Goal: Transaction & Acquisition: Purchase product/service

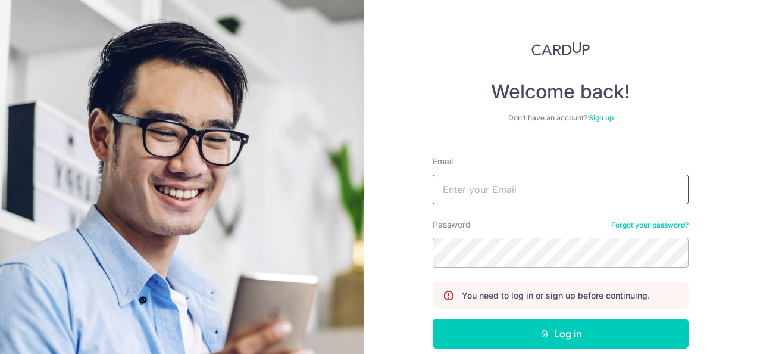
click at [553, 184] on input "Email" at bounding box center [561, 189] width 256 height 30
type input "[EMAIL_ADDRESS][DOMAIN_NAME]"
click at [433, 318] on button "Log in" at bounding box center [561, 333] width 256 height 30
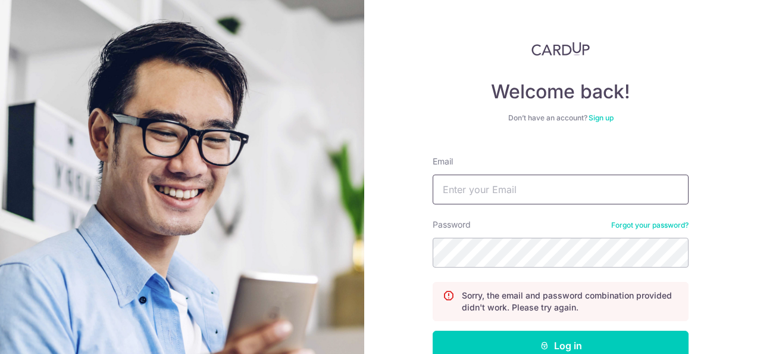
drag, startPoint x: 520, startPoint y: 189, endPoint x: 521, endPoint y: 198, distance: 8.5
click at [520, 189] on input "Email" at bounding box center [561, 189] width 256 height 30
type input "mrq_quan@hotmail.com"
click at [433, 330] on button "Log in" at bounding box center [561, 345] width 256 height 30
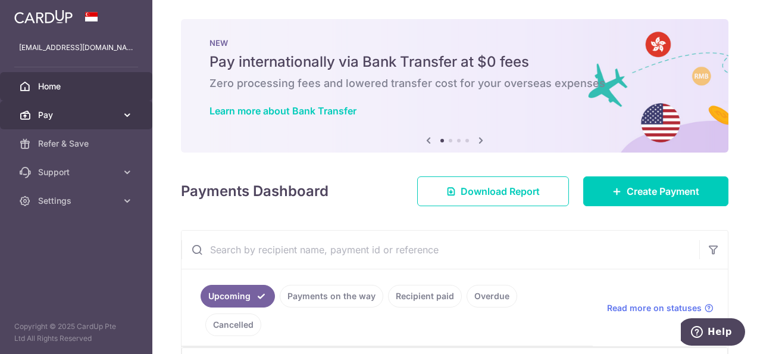
click at [125, 115] on icon at bounding box center [127, 115] width 12 height 12
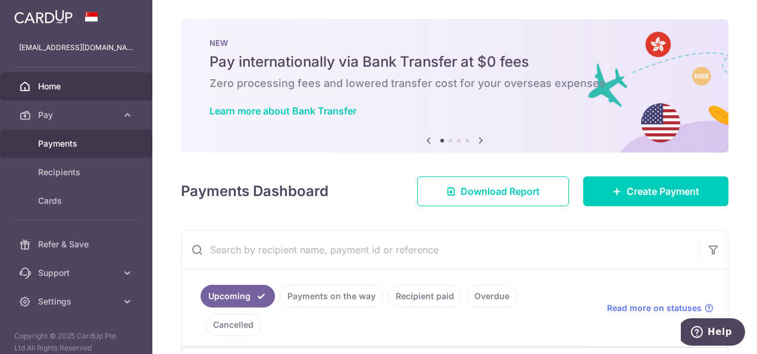
click at [74, 141] on span "Payments" at bounding box center [77, 143] width 79 height 12
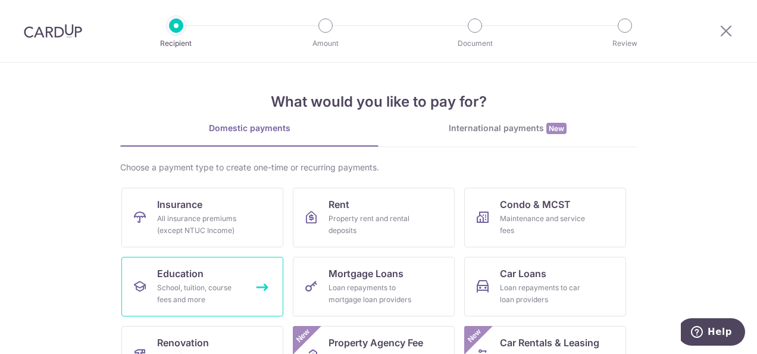
click at [198, 283] on div "School, tuition, course fees and more" at bounding box center [200, 294] width 86 height 24
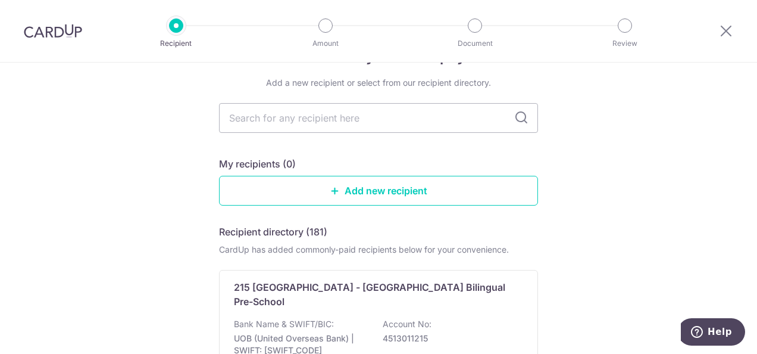
scroll to position [60, 0]
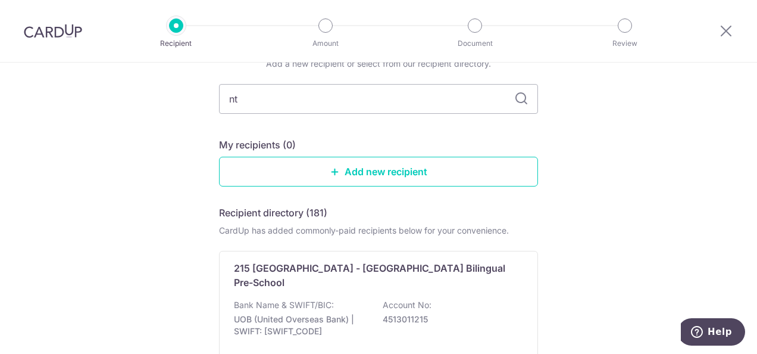
type input "ntu"
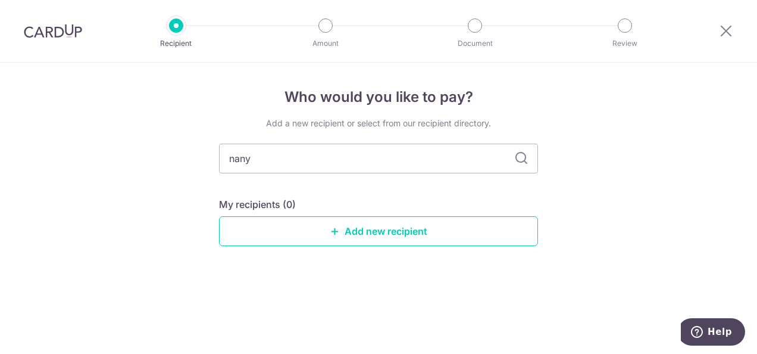
type input "nanyu"
type input "nanyang"
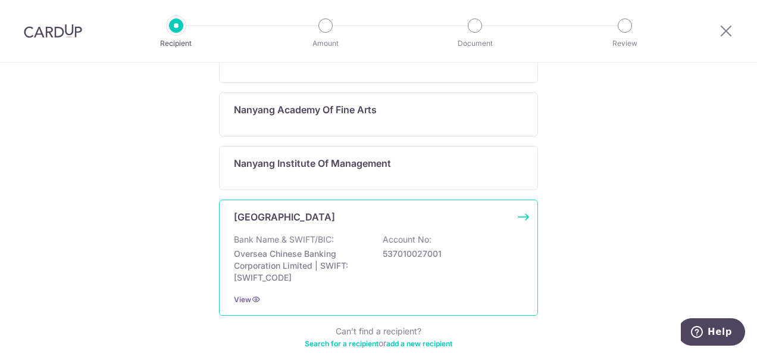
scroll to position [298, 0]
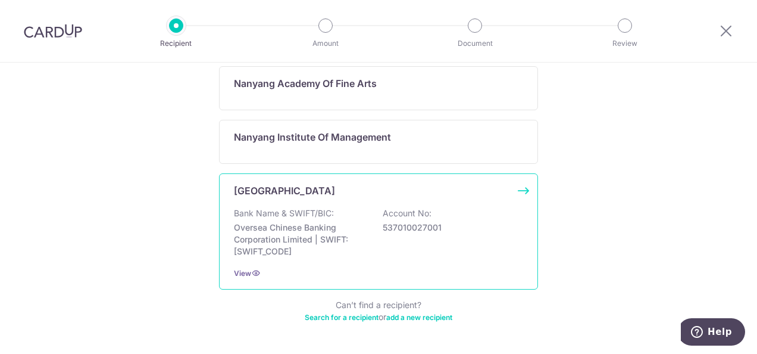
click at [483, 248] on div "Bank Name & SWIFT/BIC: Oversea Chinese Banking Corporation Limited | SWIFT: [SW…" at bounding box center [378, 232] width 289 height 50
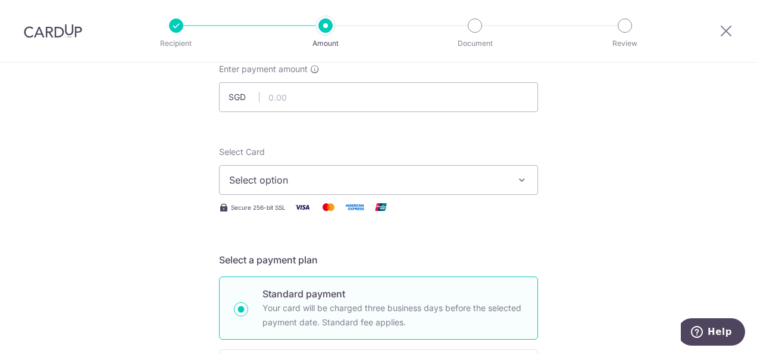
scroll to position [60, 0]
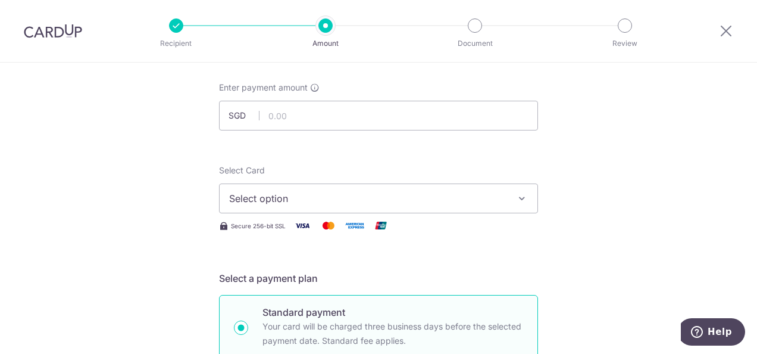
click at [410, 189] on button "Select option" at bounding box center [378, 198] width 319 height 30
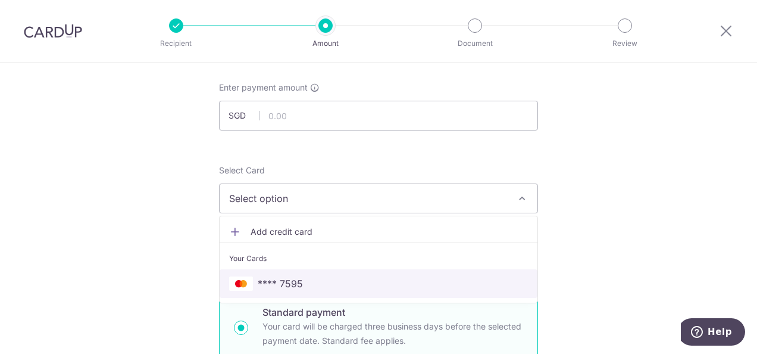
click at [309, 282] on span "**** 7595" at bounding box center [378, 283] width 299 height 14
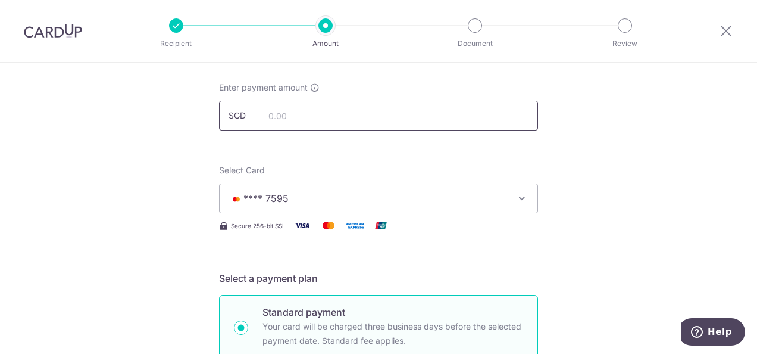
click at [306, 118] on input "text" at bounding box center [378, 116] width 319 height 30
type input "6,983.00"
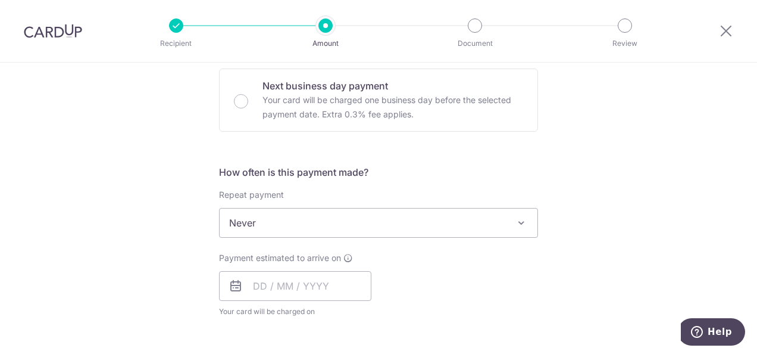
scroll to position [417, 0]
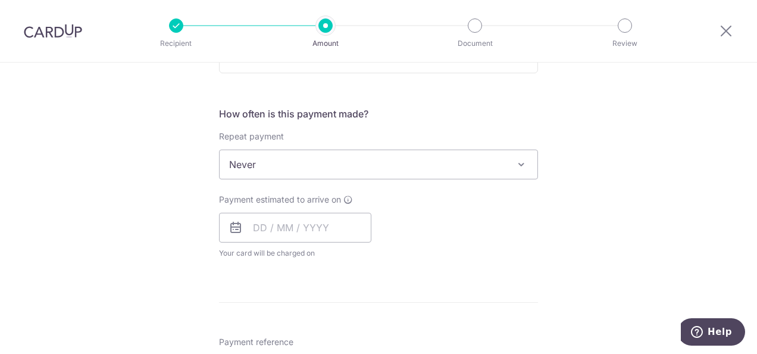
click at [317, 158] on span "Never" at bounding box center [379, 164] width 318 height 29
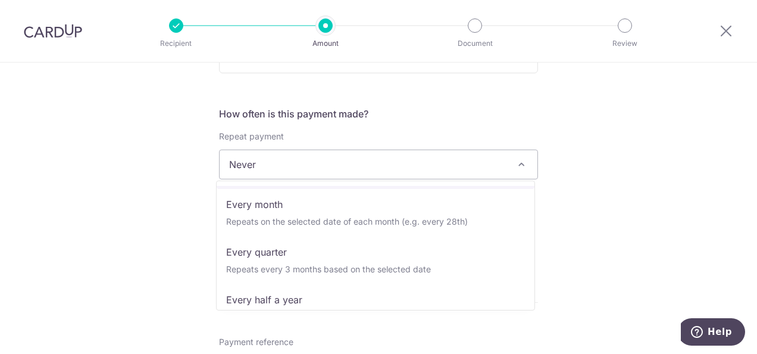
scroll to position [119, 0]
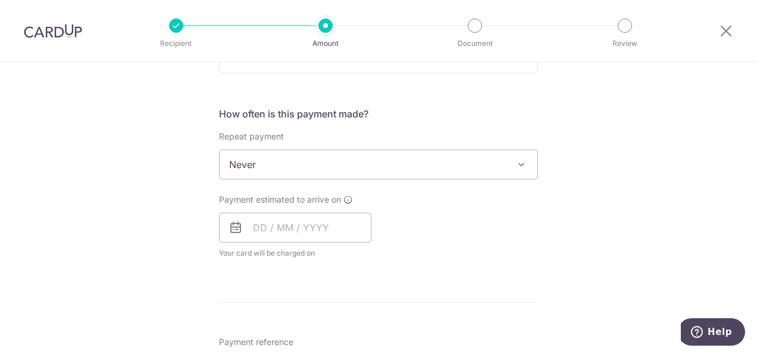
click at [80, 243] on div "Tell us more about your payment Enter payment amount SGD 6,983.00 6983.00 Selec…" at bounding box center [378, 184] width 757 height 1077
click at [273, 228] on input "text" at bounding box center [295, 227] width 152 height 30
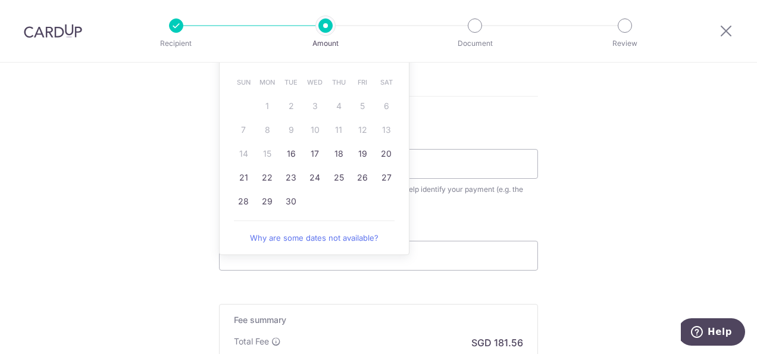
scroll to position [595, 0]
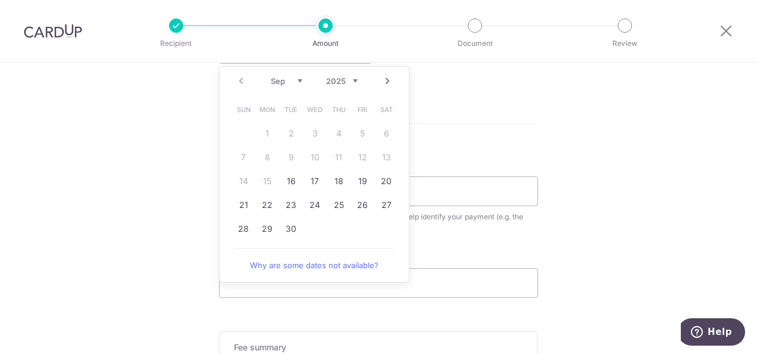
click at [293, 83] on select "Sep Oct Nov Dec" at bounding box center [287, 81] width 32 height 10
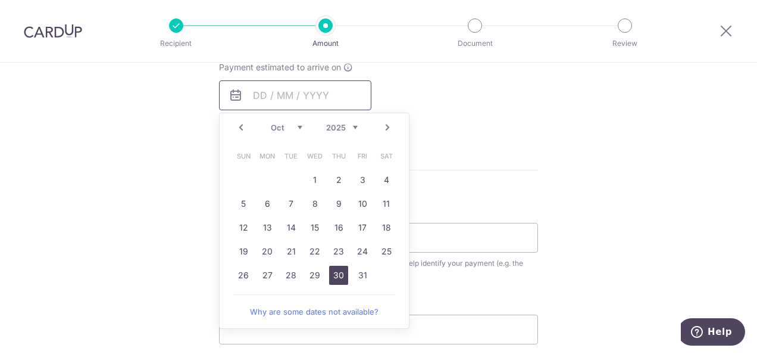
scroll to position [553, 0]
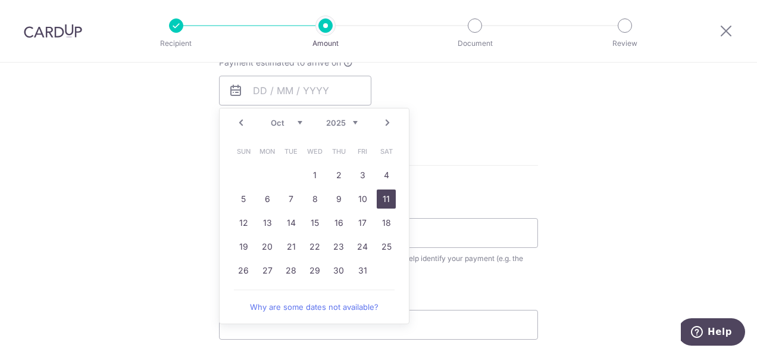
click at [377, 195] on link "11" at bounding box center [386, 198] width 19 height 19
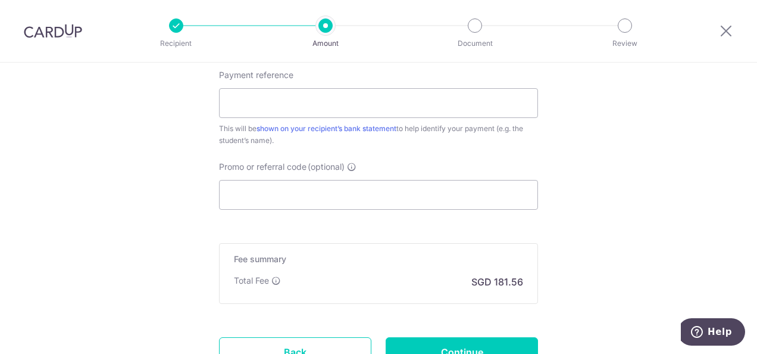
scroll to position [494, 0]
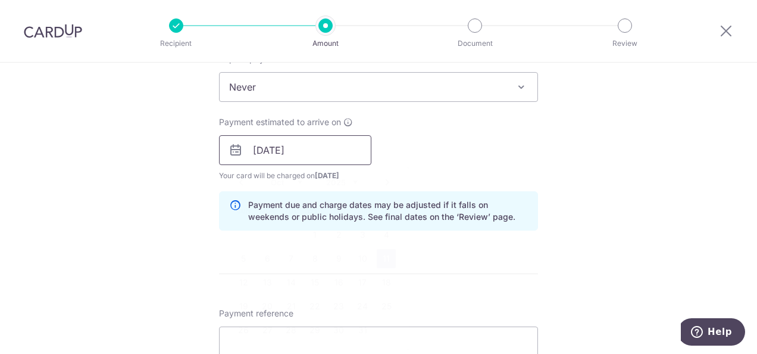
click at [345, 153] on input "11/10/2025" at bounding box center [295, 150] width 152 height 30
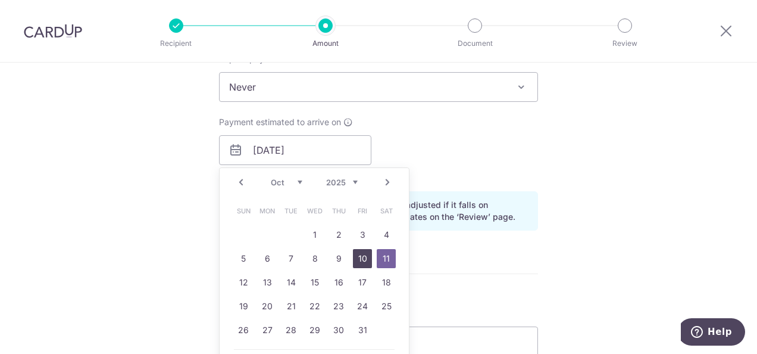
click at [365, 254] on link "10" at bounding box center [362, 258] width 19 height 19
type input "[DATE]"
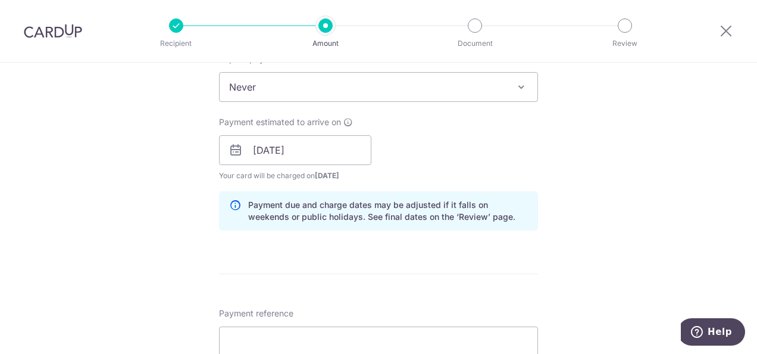
click at [618, 248] on div "Tell us more about your payment Enter payment amount SGD 6,983.00 6983.00 Selec…" at bounding box center [378, 131] width 757 height 1125
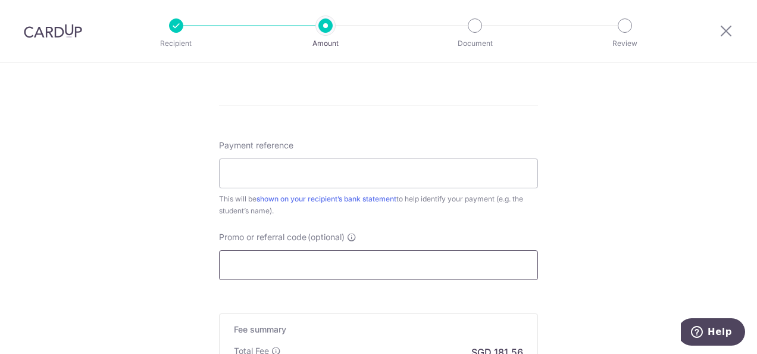
scroll to position [714, 0]
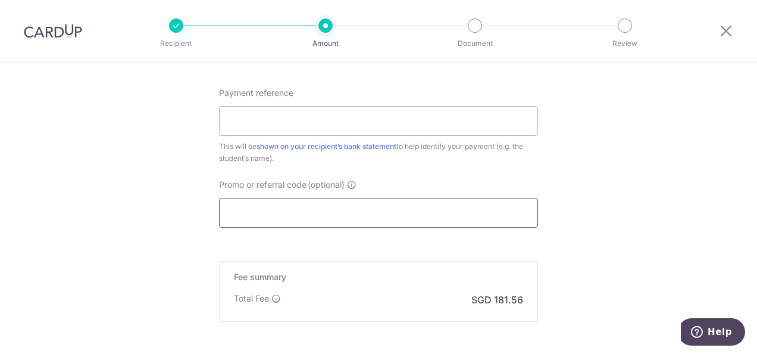
click at [284, 211] on input "Promo or referral code (optional)" at bounding box center [378, 213] width 319 height 30
paste input "MILELION"
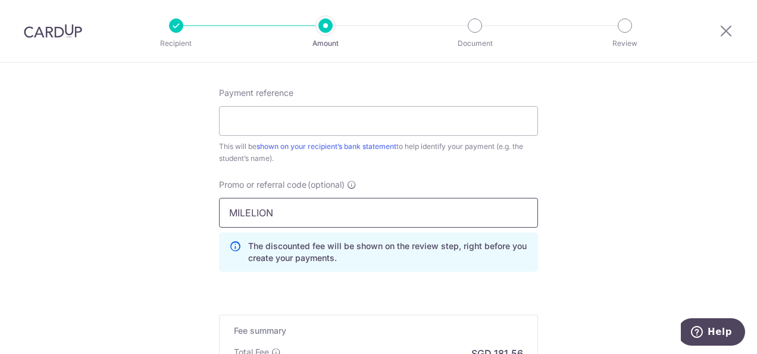
type input "MILELION"
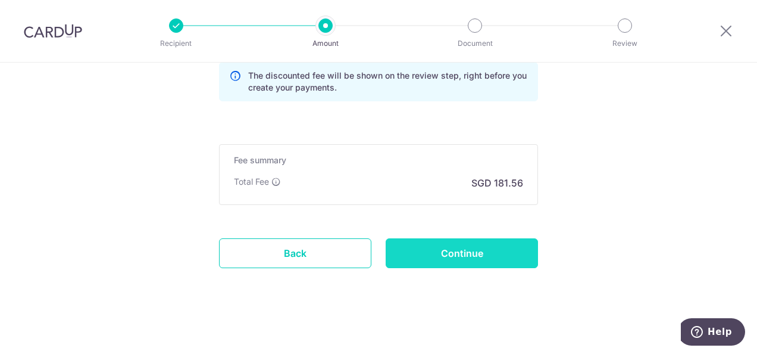
click at [431, 250] on input "Continue" at bounding box center [462, 253] width 152 height 30
type input "Create Schedule"
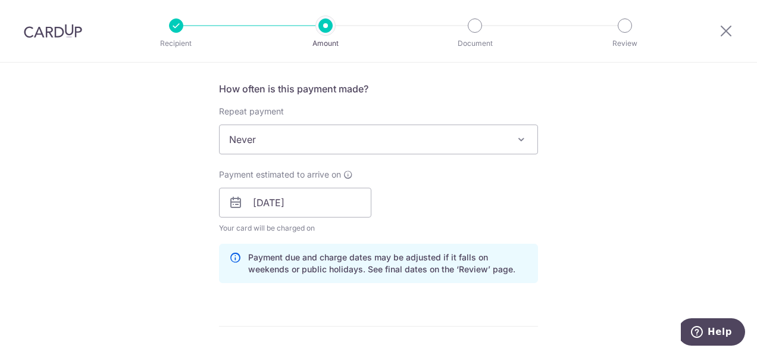
scroll to position [620, 0]
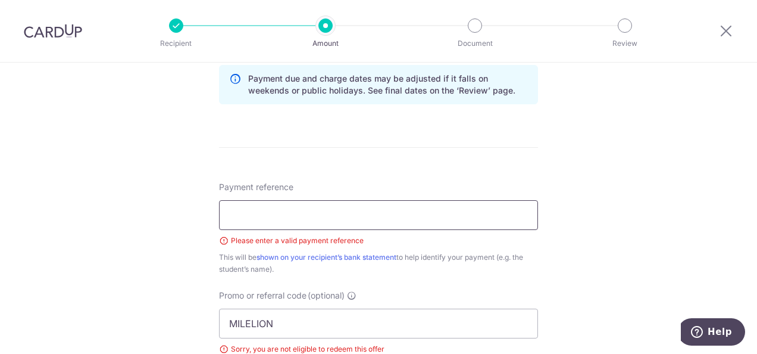
click at [286, 206] on input "Payment reference" at bounding box center [378, 215] width 319 height 30
type input "school fee"
click at [139, 230] on div "Tell us more about your payment Enter payment amount SGD 6,983.00 6983.00 Selec…" at bounding box center [378, 48] width 757 height 1212
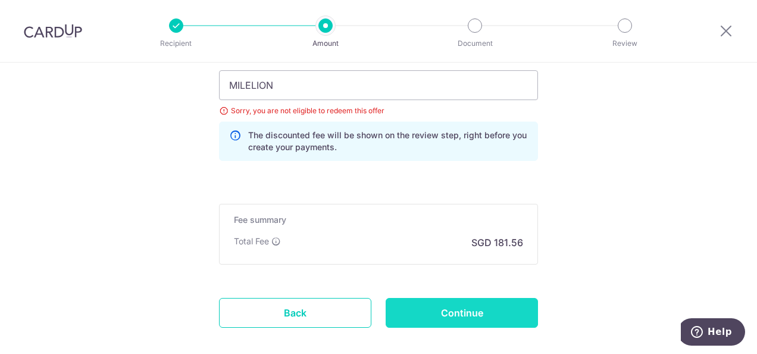
click at [477, 306] on input "Continue" at bounding box center [462, 313] width 152 height 30
type input "Create Schedule"
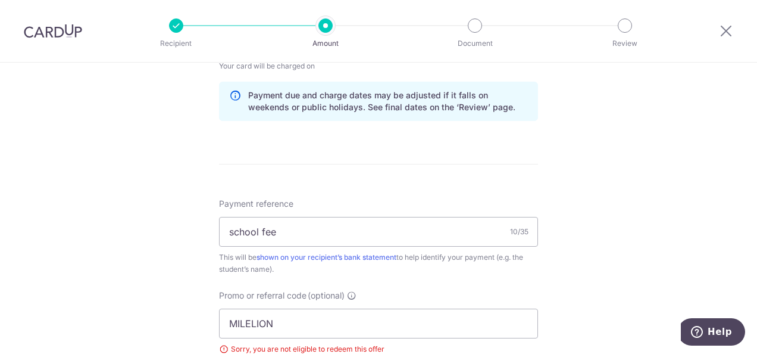
scroll to position [842, 0]
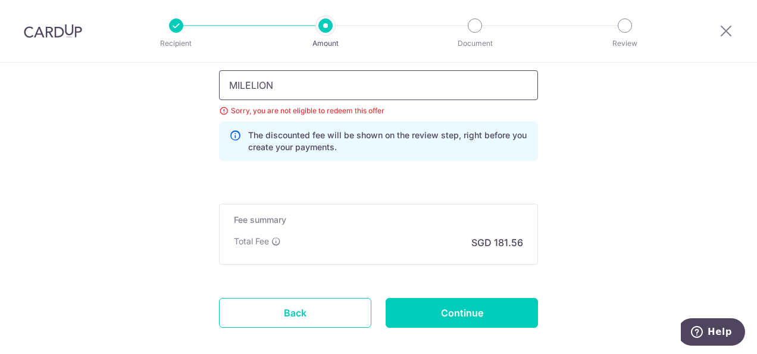
drag, startPoint x: 299, startPoint y: 92, endPoint x: 99, endPoint y: 90, distance: 199.4
paste input "OFF225"
drag, startPoint x: 248, startPoint y: 82, endPoint x: 8, endPoint y: 80, distance: 239.3
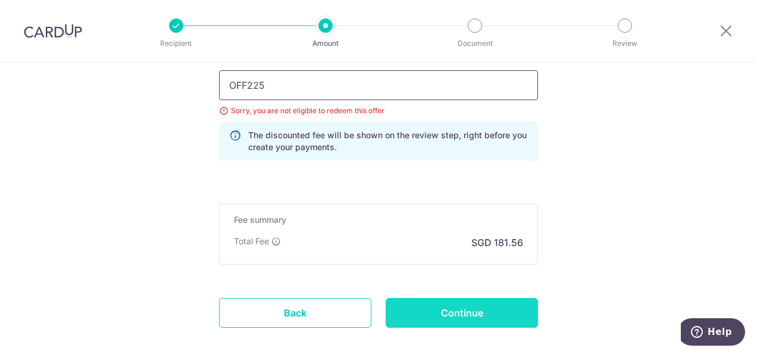
type input "OFF225"
click at [470, 312] on input "Continue" at bounding box center [462, 313] width 152 height 30
type input "Update Schedule"
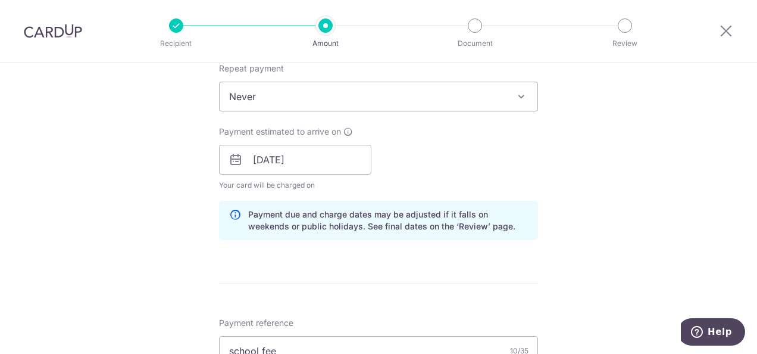
scroll to position [415, 0]
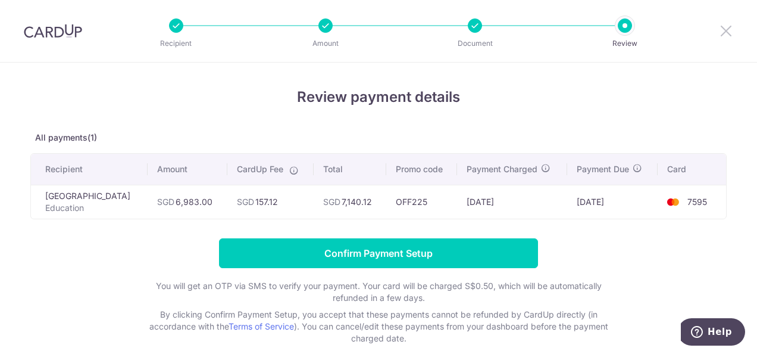
click at [730, 33] on icon at bounding box center [726, 30] width 14 height 15
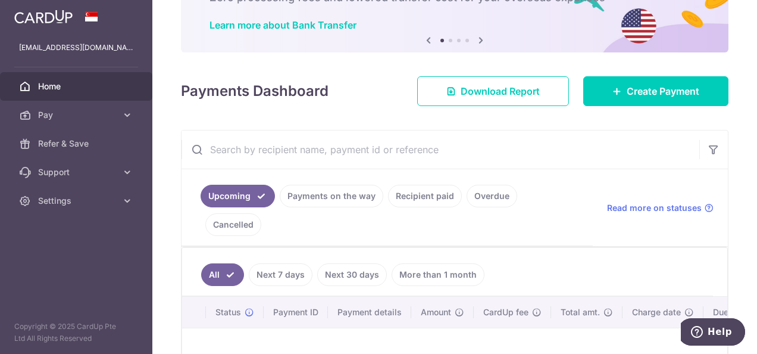
scroll to position [215, 0]
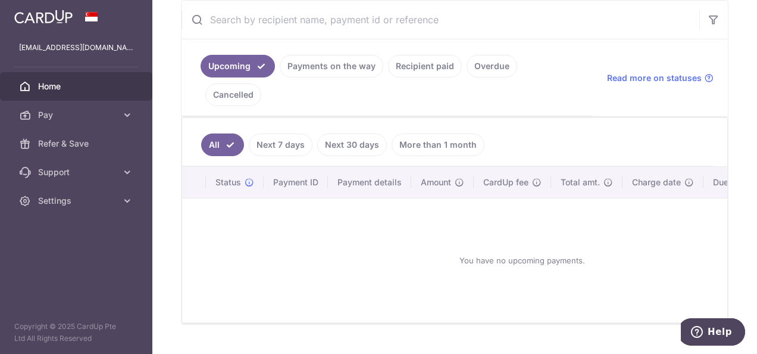
click at [328, 66] on link "Payments on the way" at bounding box center [332, 66] width 104 height 23
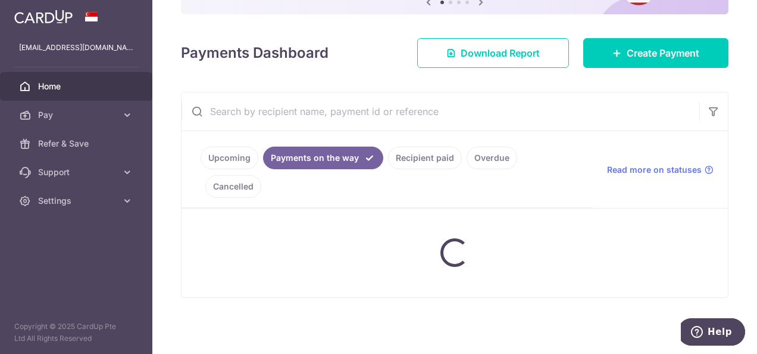
scroll to position [167, 0]
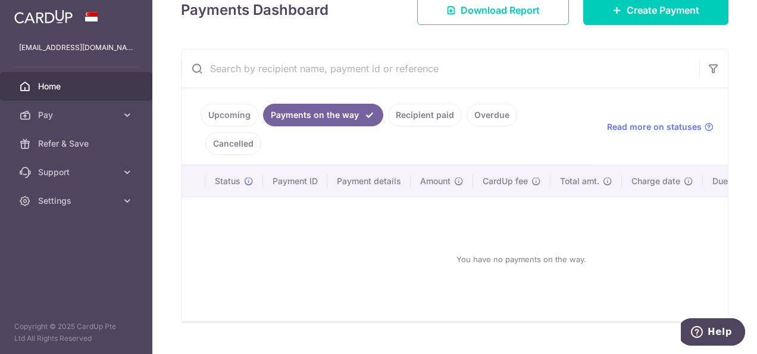
click at [423, 107] on link "Recipient paid" at bounding box center [425, 115] width 74 height 23
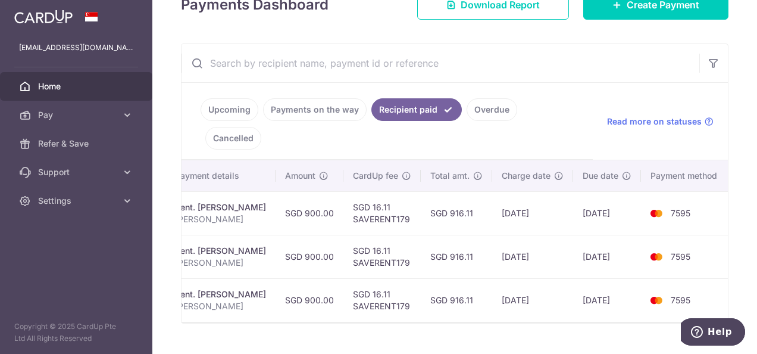
scroll to position [0, 0]
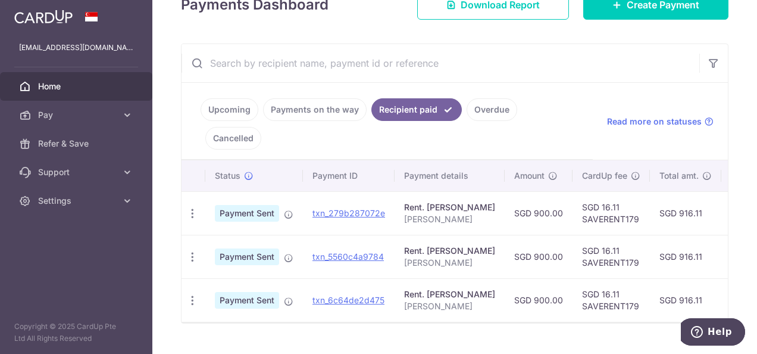
click at [484, 107] on link "Overdue" at bounding box center [492, 109] width 51 height 23
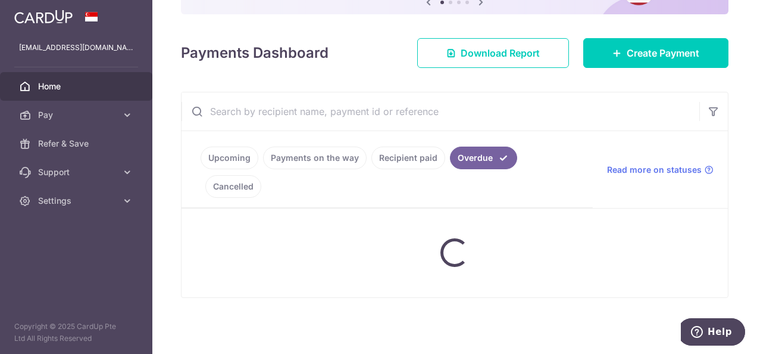
scroll to position [167, 0]
